Goal: Information Seeking & Learning: Learn about a topic

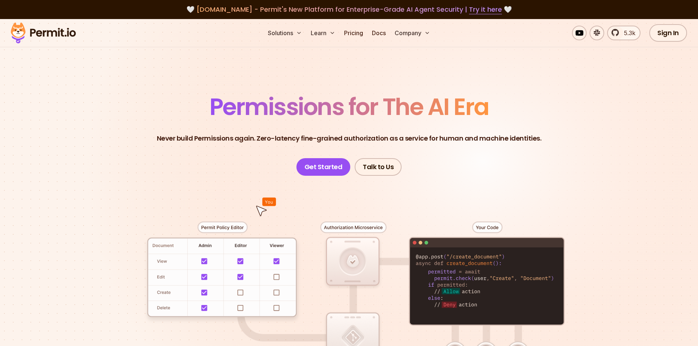
click at [226, 83] on section "Permissions for The AI Era Never build Permissions again. Zero-latency fine-gra…" at bounding box center [349, 261] width 698 height 484
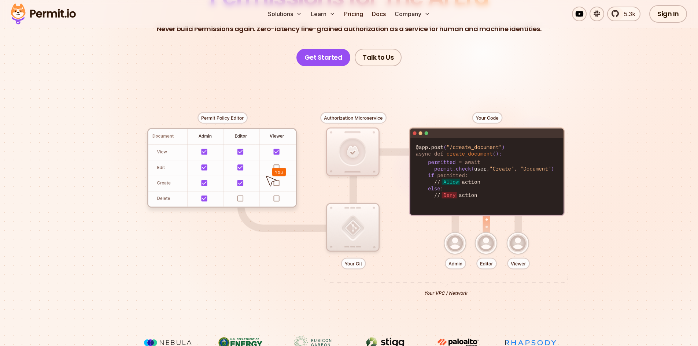
scroll to position [110, 0]
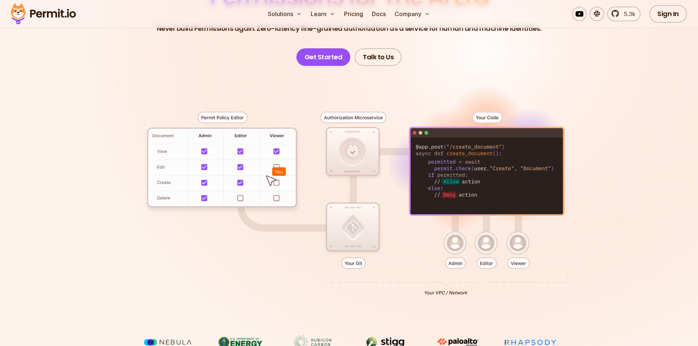
drag, startPoint x: 204, startPoint y: 179, endPoint x: 178, endPoint y: 180, distance: 25.3
click at [178, 180] on div at bounding box center [349, 201] width 513 height 270
click at [184, 169] on div at bounding box center [349, 201] width 513 height 270
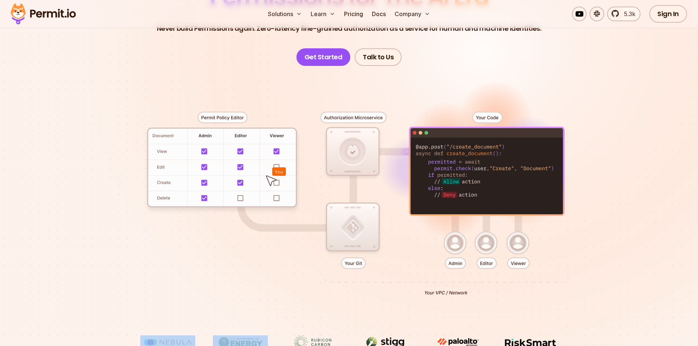
click at [184, 169] on div at bounding box center [349, 201] width 513 height 270
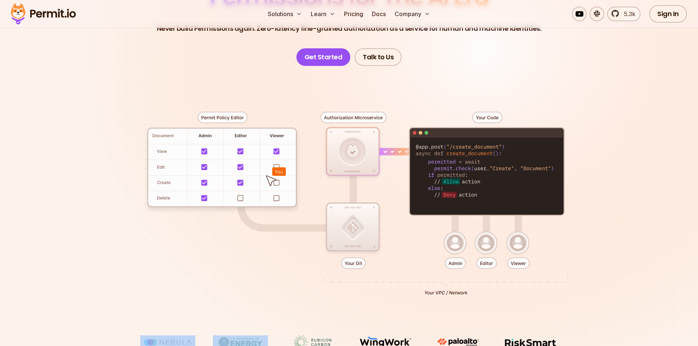
drag, startPoint x: 349, startPoint y: 236, endPoint x: 349, endPoint y: 232, distance: 4.8
click at [349, 235] on div at bounding box center [349, 201] width 513 height 270
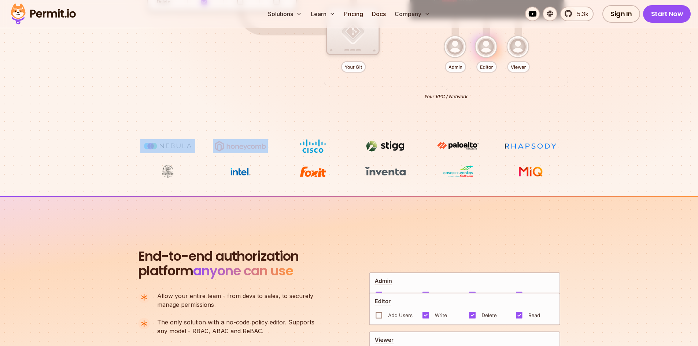
scroll to position [330, 0]
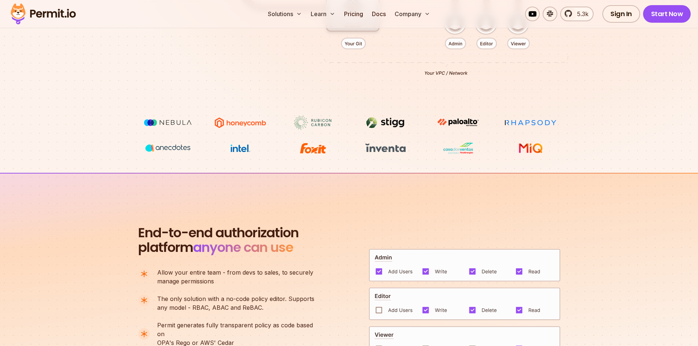
click at [366, 125] on img at bounding box center [385, 123] width 55 height 14
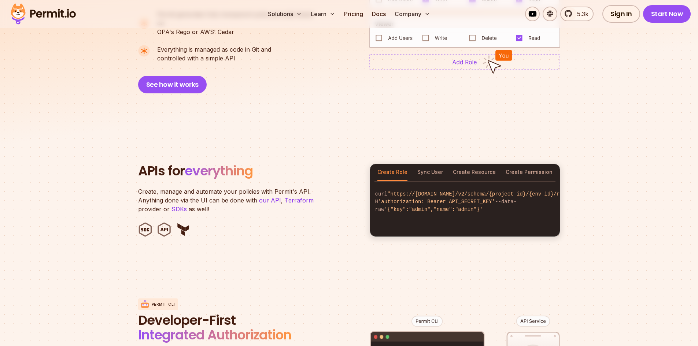
scroll to position [696, 0]
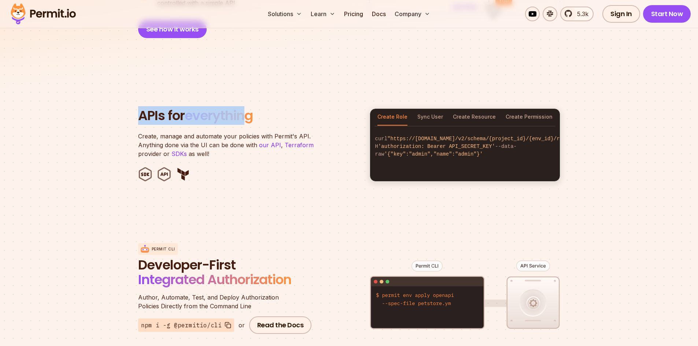
drag, startPoint x: 135, startPoint y: 102, endPoint x: 285, endPoint y: 111, distance: 150.1
click at [259, 110] on section "APIs for everything Create, manage and automate your policies with Permit's API…" at bounding box center [349, 145] width 698 height 144
click at [286, 111] on h2 "APIs for everything" at bounding box center [249, 115] width 223 height 15
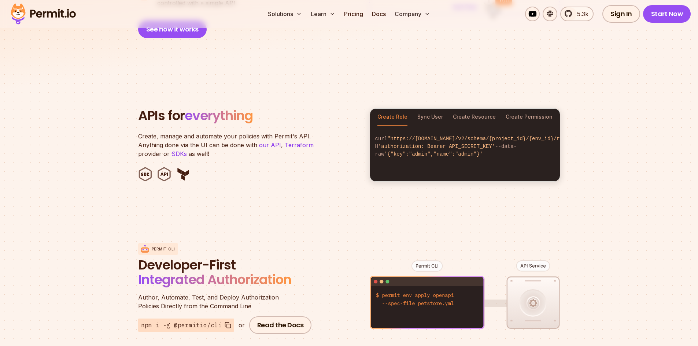
drag, startPoint x: 428, startPoint y: 129, endPoint x: 430, endPoint y: 108, distance: 21.0
click at [428, 129] on code "curl "https://[DOMAIN_NAME]/v2/schema/{project_id}/{env_id}/roles" -H 'authoriz…" at bounding box center [465, 146] width 190 height 35
click at [431, 109] on button "Sync User" at bounding box center [430, 117] width 26 height 17
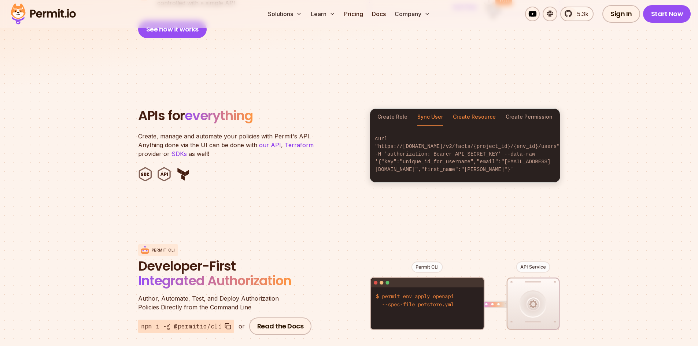
click at [478, 109] on button "Create Resource" at bounding box center [474, 117] width 43 height 17
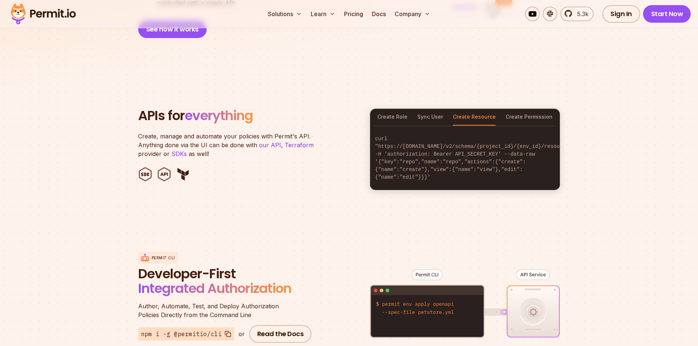
click at [536, 109] on button "Create Permission" at bounding box center [529, 117] width 47 height 17
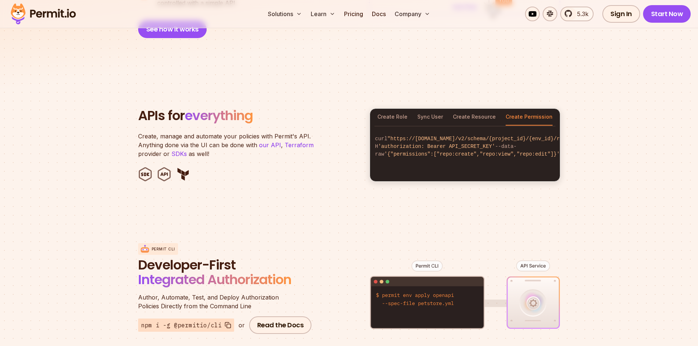
click at [479, 99] on section "APIs for everything Create, manage and automate your policies with Permit's API…" at bounding box center [349, 145] width 698 height 144
click at [462, 109] on button "Create Resource" at bounding box center [474, 117] width 43 height 17
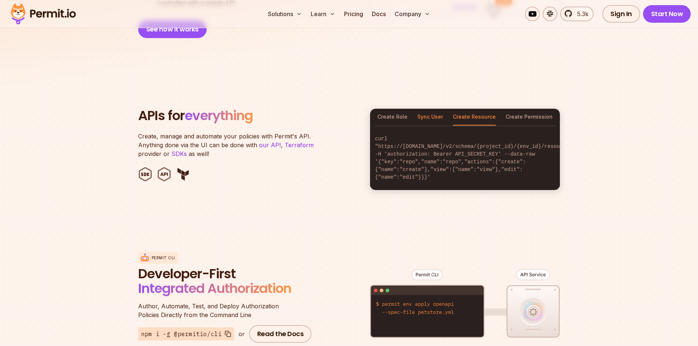
click at [425, 109] on button "Sync User" at bounding box center [430, 117] width 26 height 17
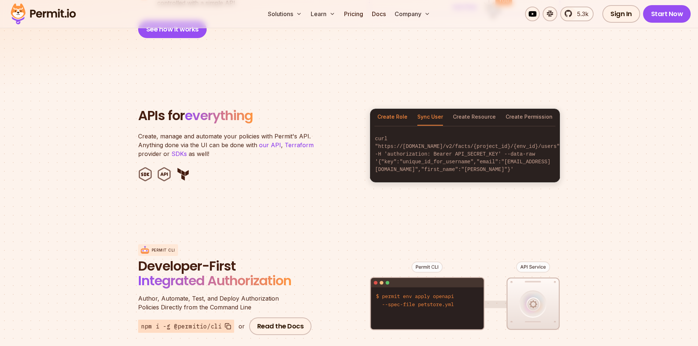
click at [394, 109] on button "Create Role" at bounding box center [392, 117] width 30 height 17
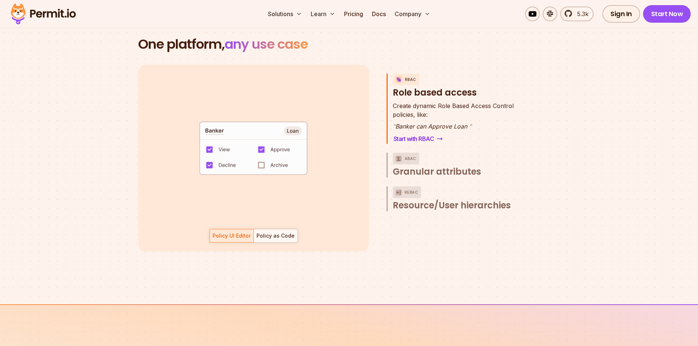
scroll to position [1062, 0]
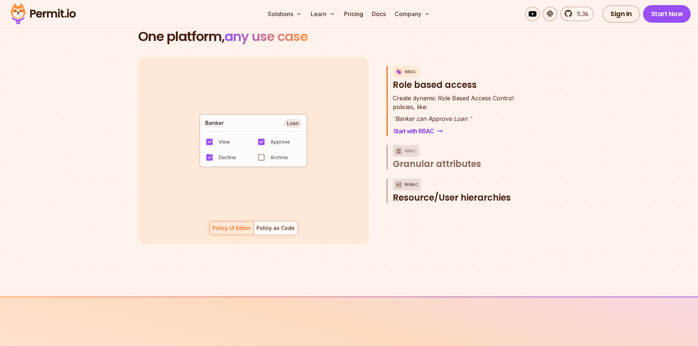
click at [462, 192] on span "Resource/User hierarchies" at bounding box center [452, 198] width 118 height 12
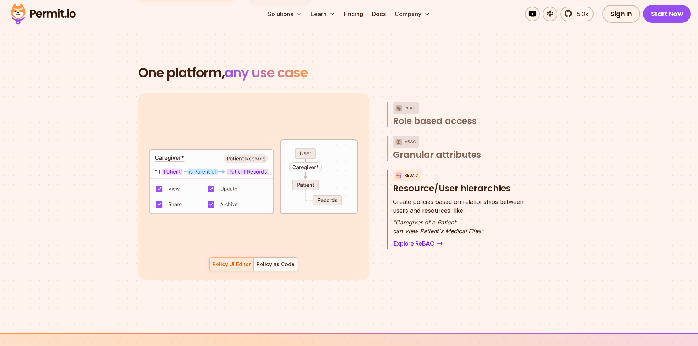
scroll to position [1026, 0]
click at [444, 152] on span "Granular attributes" at bounding box center [437, 155] width 88 height 12
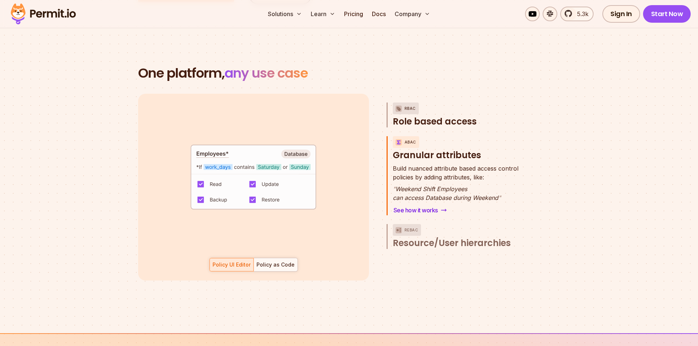
click at [473, 116] on span "Role based access" at bounding box center [435, 122] width 84 height 12
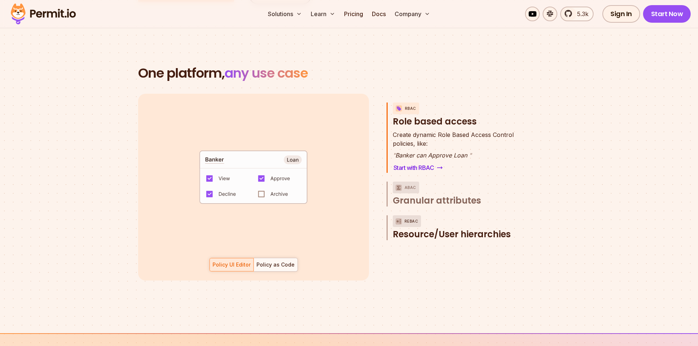
click at [421, 229] on span "Resource/User hierarchies" at bounding box center [452, 235] width 118 height 12
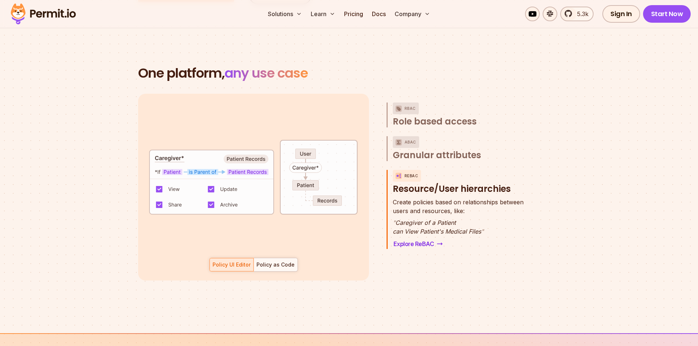
scroll to position [38, 0]
click at [268, 261] on div at bounding box center [276, 264] width 44 height 13
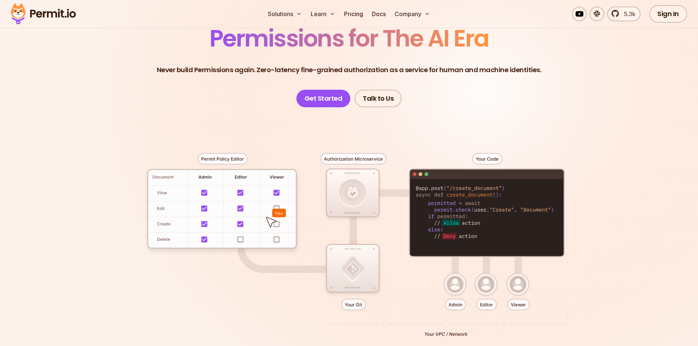
scroll to position [0, 0]
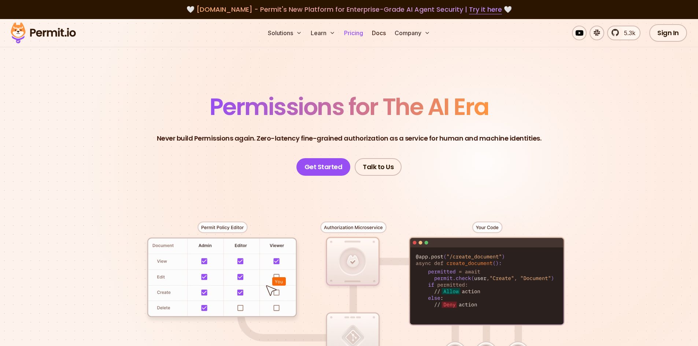
click at [352, 30] on link "Pricing" at bounding box center [353, 33] width 25 height 15
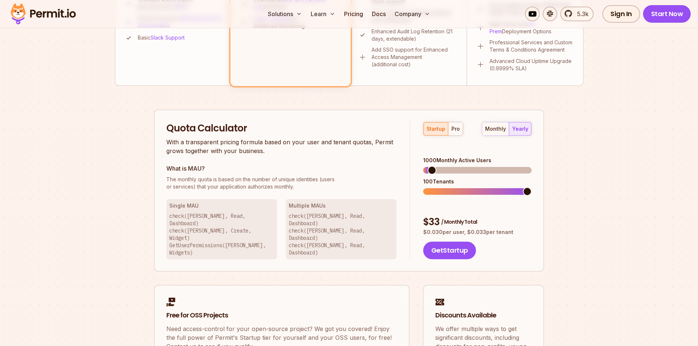
scroll to position [403, 0]
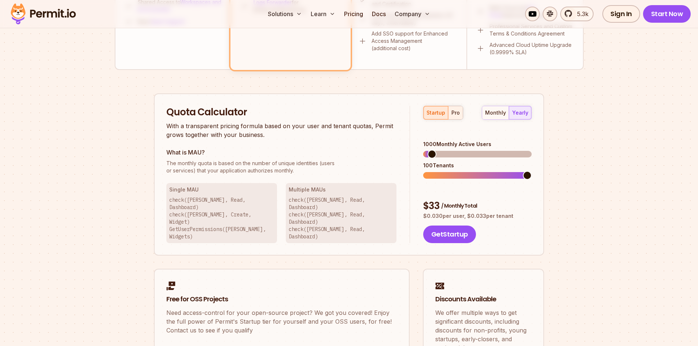
click at [454, 117] on button "pro" at bounding box center [455, 112] width 15 height 13
click at [436, 114] on div "startup" at bounding box center [435, 112] width 19 height 7
click at [489, 114] on div "monthly" at bounding box center [495, 112] width 21 height 7
click at [517, 112] on div "yearly" at bounding box center [520, 112] width 16 height 7
click at [445, 178] on span at bounding box center [449, 175] width 9 height 9
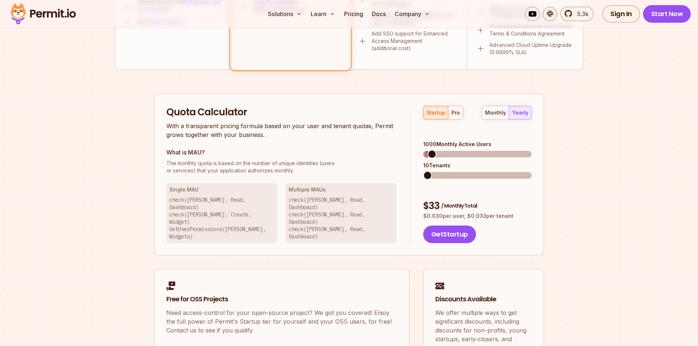
click at [423, 171] on span at bounding box center [427, 175] width 9 height 9
click at [532, 150] on span at bounding box center [527, 154] width 9 height 9
click at [532, 171] on span at bounding box center [527, 175] width 9 height 9
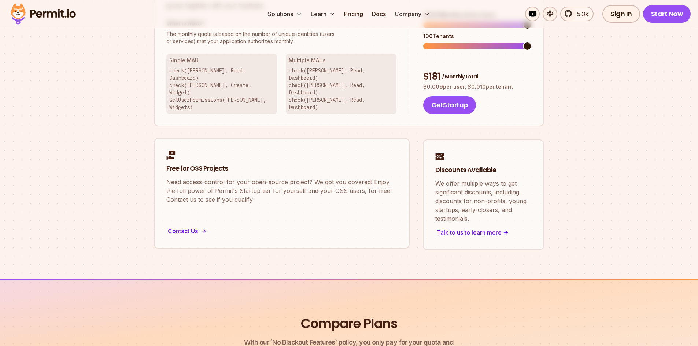
scroll to position [550, 0]
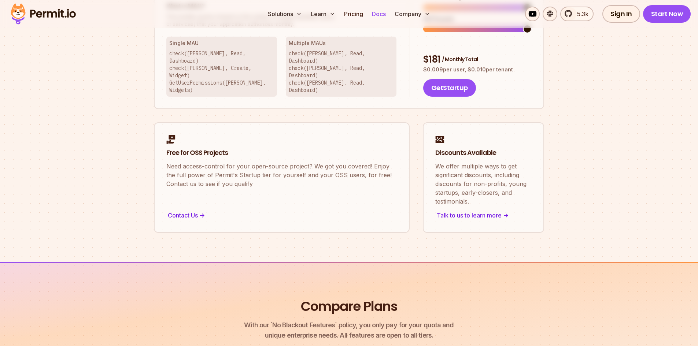
click at [378, 15] on link "Docs" at bounding box center [379, 14] width 20 height 15
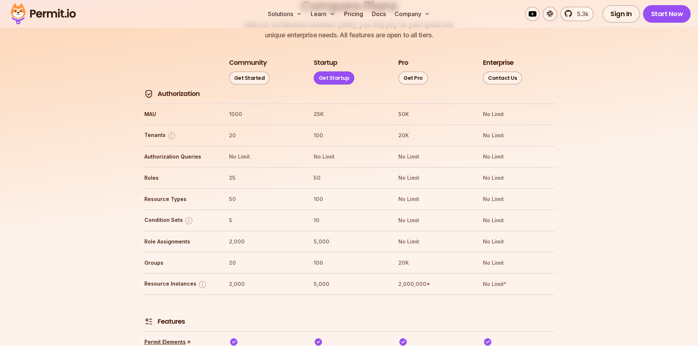
scroll to position [852, 0]
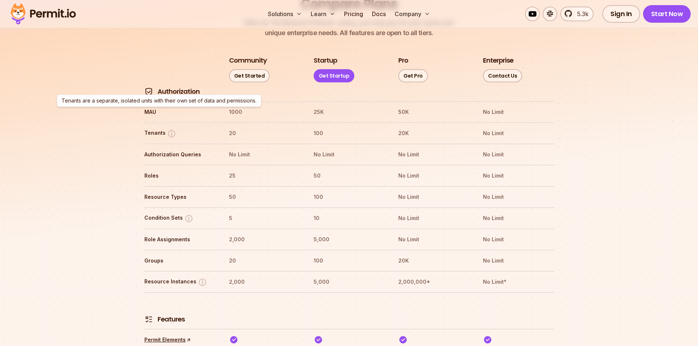
drag, startPoint x: 98, startPoint y: 156, endPoint x: 107, endPoint y: 145, distance: 14.4
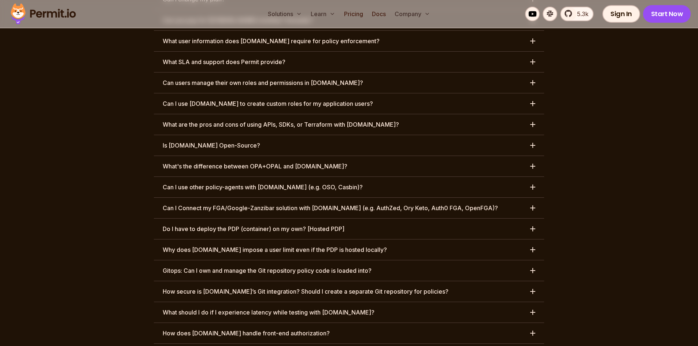
scroll to position [3565, 0]
